Goal: Information Seeking & Learning: Learn about a topic

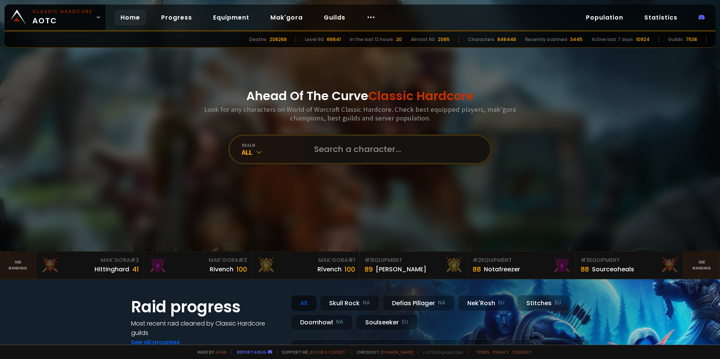
click at [320, 150] on input "text" at bounding box center [395, 149] width 172 height 27
type input "cazvi"
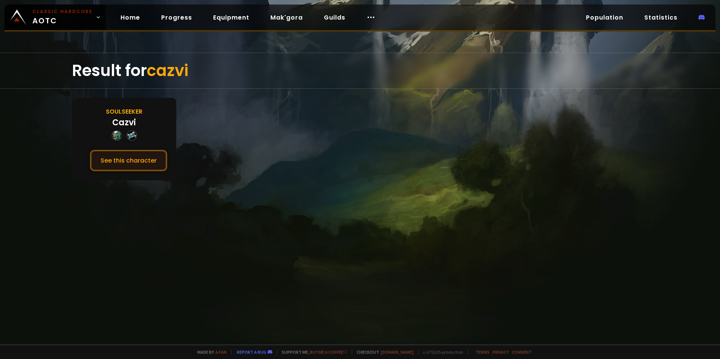
click at [147, 157] on button "See this character" at bounding box center [128, 160] width 77 height 21
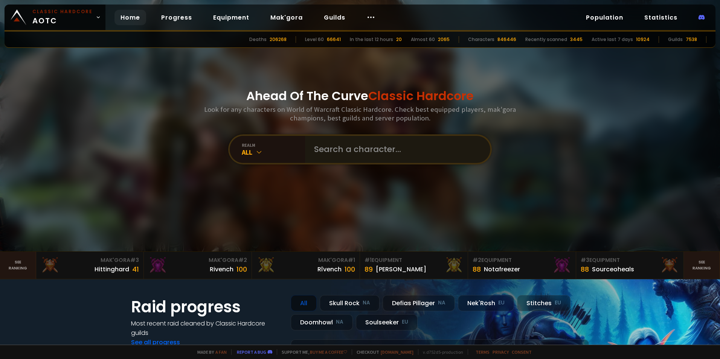
click at [305, 153] on div at bounding box center [397, 149] width 185 height 27
click at [345, 154] on input "text" at bounding box center [395, 149] width 172 height 27
type input "[PERSON_NAME]"
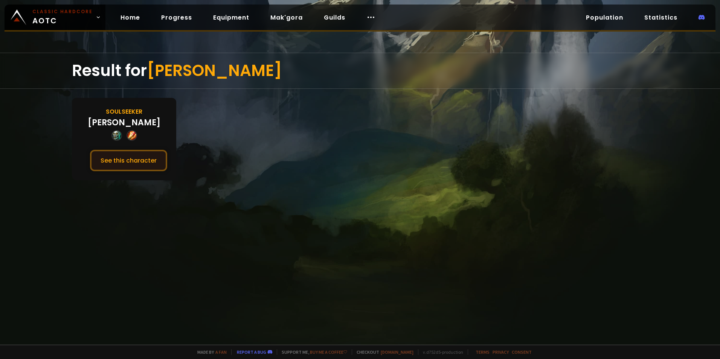
click at [137, 162] on button "See this character" at bounding box center [128, 160] width 77 height 21
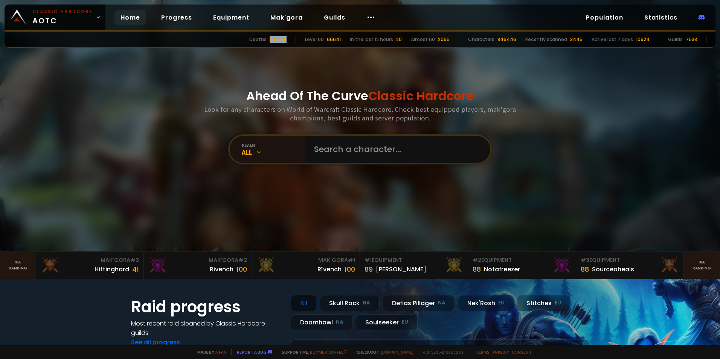
drag, startPoint x: 301, startPoint y: 41, endPoint x: 282, endPoint y: 41, distance: 18.4
click at [282, 41] on div "Deaths 206268 Level 60 66641 In the last 12 hours 20 Almost 60 2065 Characters …" at bounding box center [360, 40] width 711 height 16
drag, startPoint x: 282, startPoint y: 41, endPoint x: 220, endPoint y: 35, distance: 62.4
click at [220, 35] on div "Deaths 206268 Level 60 66641 In the last 12 hours 20 Almost 60 2065 Characters …" at bounding box center [360, 40] width 711 height 16
drag, startPoint x: 650, startPoint y: 40, endPoint x: 634, endPoint y: 43, distance: 15.8
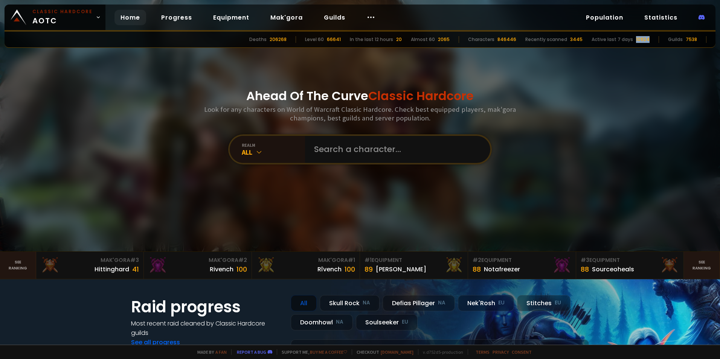
click at [634, 43] on div "Deaths 206268 Level 60 66641 In the last 12 hours 20 Almost 60 2065 Characters …" at bounding box center [360, 40] width 711 height 16
drag, startPoint x: 634, startPoint y: 43, endPoint x: 611, endPoint y: 61, distance: 29.6
click at [611, 61] on div at bounding box center [360, 126] width 720 height 252
drag, startPoint x: 651, startPoint y: 37, endPoint x: 632, endPoint y: 42, distance: 19.7
click at [632, 42] on div "Deaths 206268 Level 60 66641 In the last 12 hours 20 Almost 60 2065 Characters …" at bounding box center [360, 40] width 711 height 16
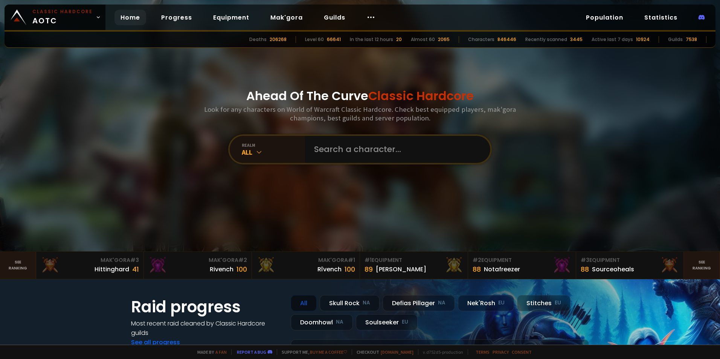
drag, startPoint x: 632, startPoint y: 42, endPoint x: 587, endPoint y: 67, distance: 51.7
click at [587, 67] on div at bounding box center [360, 126] width 720 height 252
click at [188, 16] on link "Progress" at bounding box center [176, 17] width 43 height 15
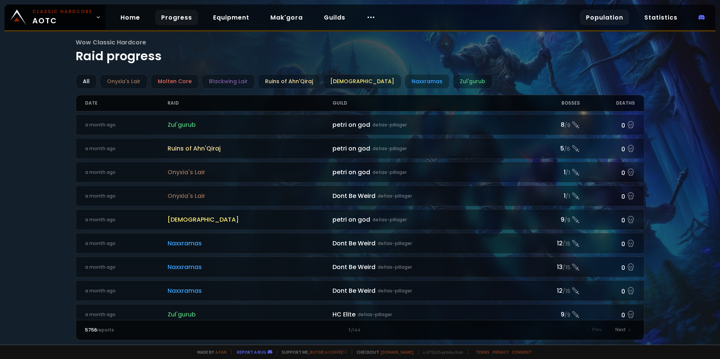
click at [607, 20] on link "Population" at bounding box center [604, 17] width 49 height 15
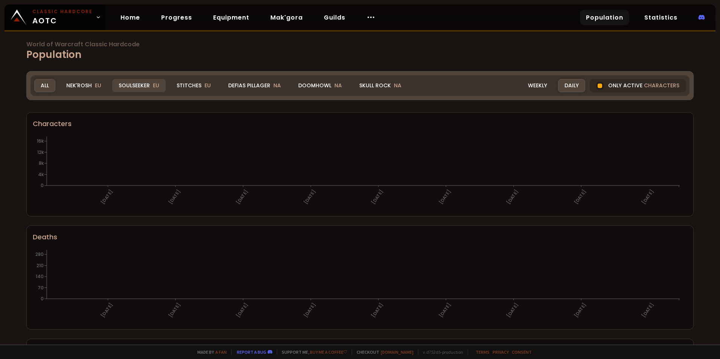
click at [125, 84] on div "Soulseeker EU" at bounding box center [138, 85] width 53 height 13
click at [528, 88] on div "Weekly" at bounding box center [537, 85] width 32 height 13
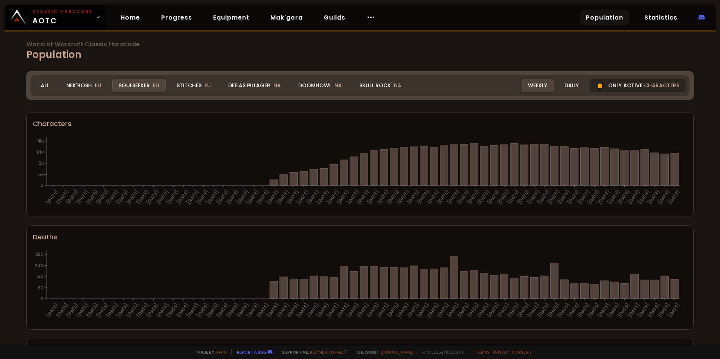
click at [651, 85] on span "characters" at bounding box center [661, 86] width 35 height 8
